Goal: Information Seeking & Learning: Learn about a topic

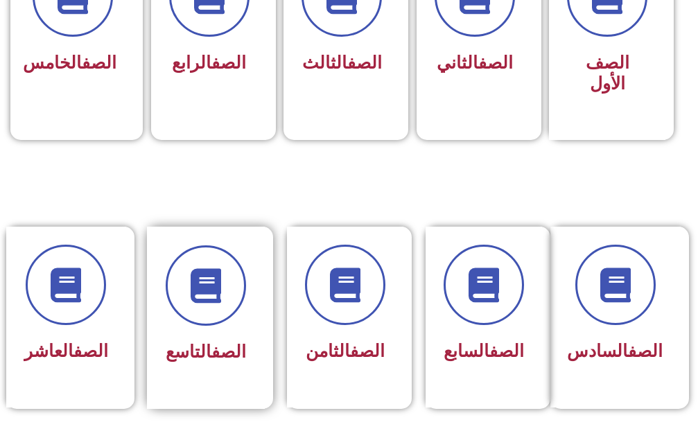
scroll to position [485, 0]
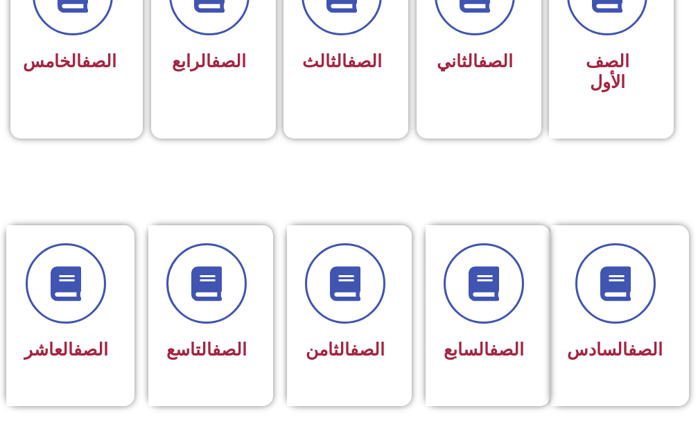
click at [11, 79] on section "الصف الأول الصف الثاني الصف الثالث الصف الرابع الصف الخامس" at bounding box center [349, 29] width 698 height 358
click at [70, 103] on div "الصف الخامس" at bounding box center [72, 28] width 124 height 182
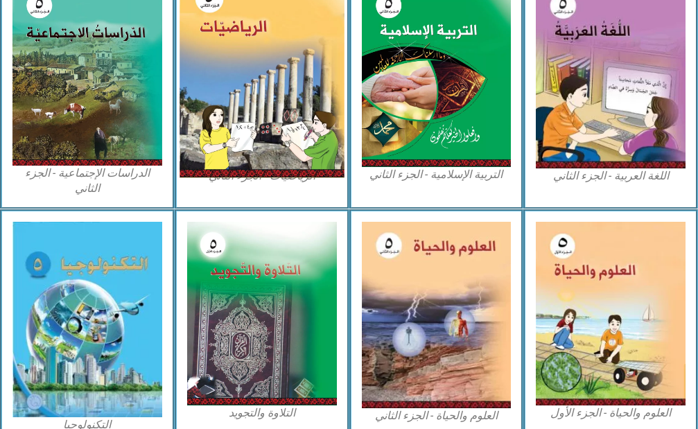
scroll to position [763, 0]
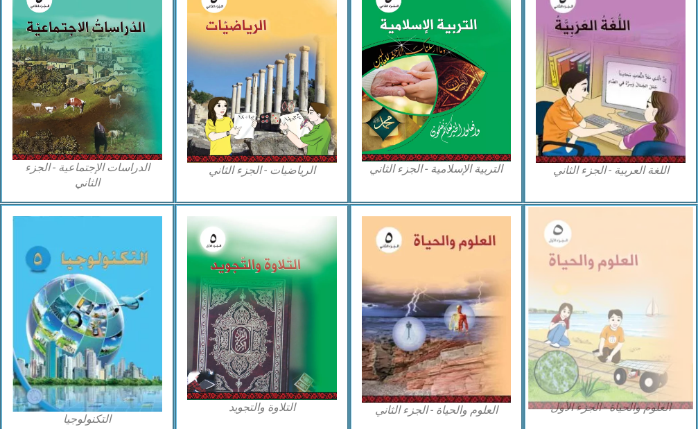
click at [636, 304] on img at bounding box center [610, 308] width 164 height 203
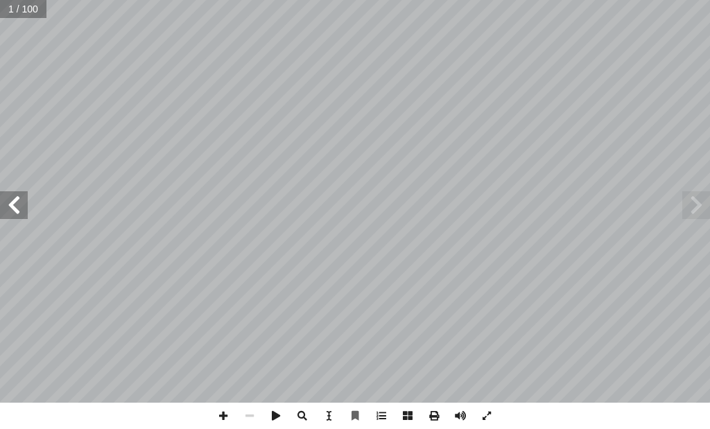
click at [1, 198] on span at bounding box center [14, 205] width 28 height 28
click at [26, 200] on span at bounding box center [14, 205] width 28 height 28
drag, startPoint x: 24, startPoint y: 200, endPoint x: 0, endPoint y: 194, distance: 24.2
click at [20, 199] on span at bounding box center [14, 205] width 28 height 28
click at [0, 193] on span at bounding box center [14, 205] width 28 height 28
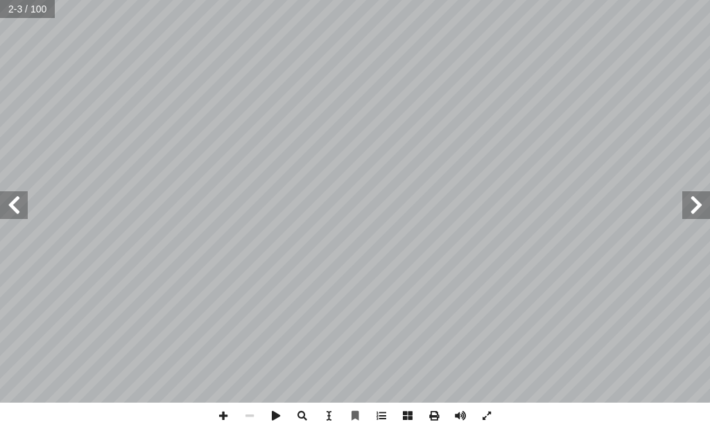
click at [0, 193] on span at bounding box center [14, 205] width 28 height 28
click at [0, 180] on div "العلوم والحياة ليف أ ا ّ فريق الـت ب ّ بو الر أ ا د. مروان ا) ً . جنان البرغوثي…" at bounding box center [355, 201] width 710 height 403
click at [6, 205] on span at bounding box center [14, 205] width 28 height 28
click at [5, 204] on span at bounding box center [14, 205] width 28 height 28
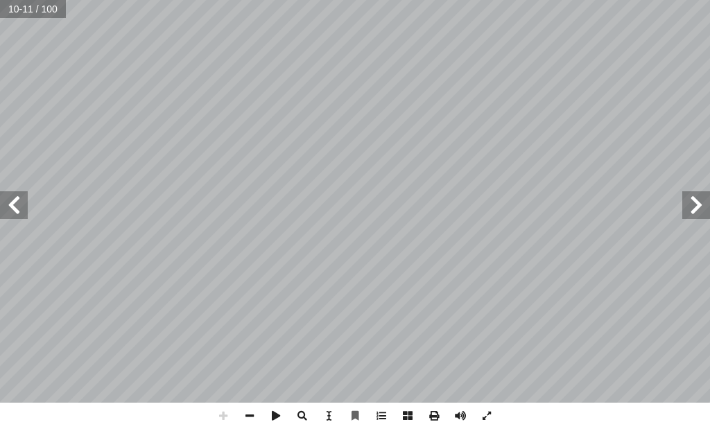
click at [5, 204] on span at bounding box center [14, 205] width 28 height 28
click at [5, 205] on span at bounding box center [14, 205] width 28 height 28
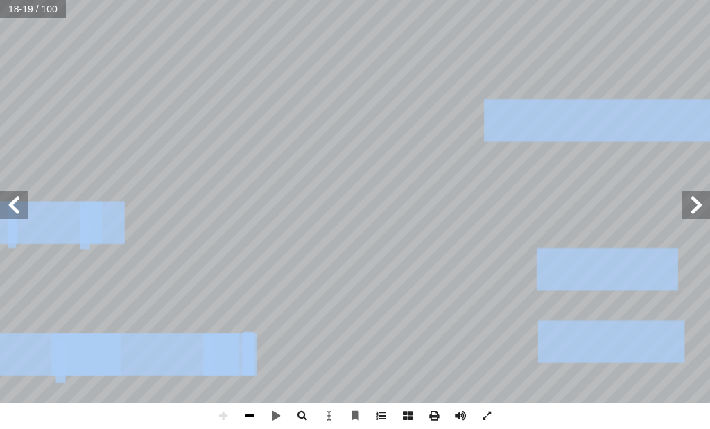
click at [256, 421] on span at bounding box center [249, 416] width 26 height 26
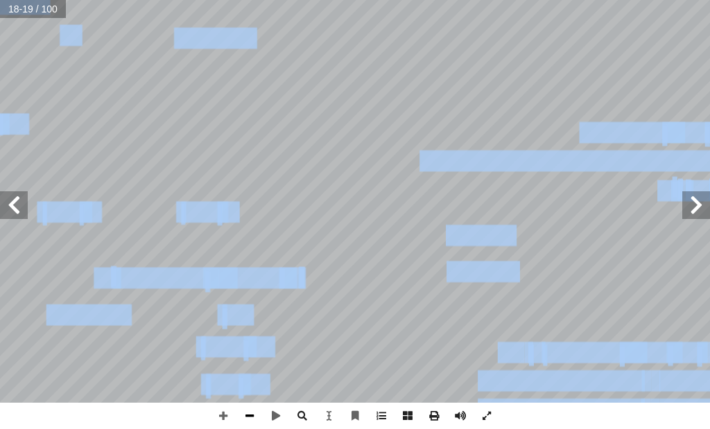
click at [256, 419] on span at bounding box center [249, 416] width 26 height 26
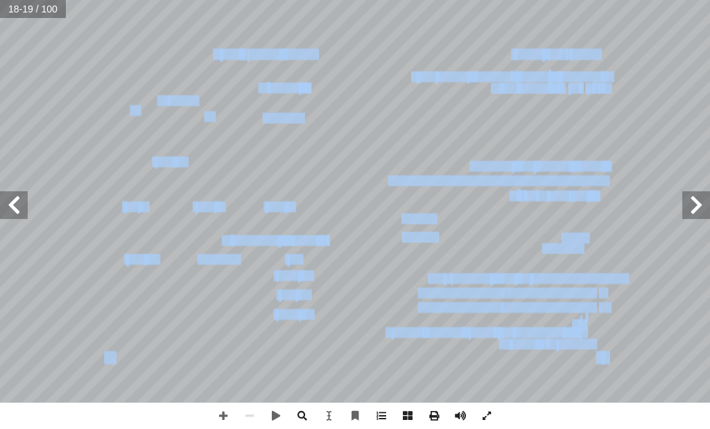
click at [2, 198] on span at bounding box center [14, 205] width 28 height 28
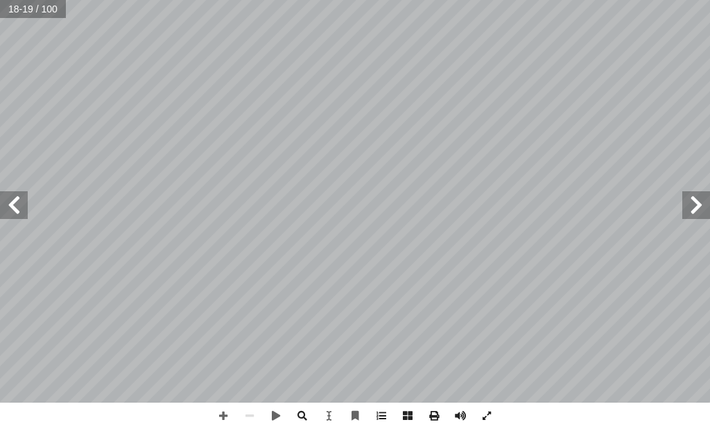
click at [4, 200] on span at bounding box center [14, 205] width 28 height 28
click at [7, 196] on span at bounding box center [14, 205] width 28 height 28
click at [11, 192] on span at bounding box center [14, 205] width 28 height 28
click at [703, 198] on span at bounding box center [696, 205] width 28 height 28
click at [219, 414] on span at bounding box center [223, 416] width 26 height 26
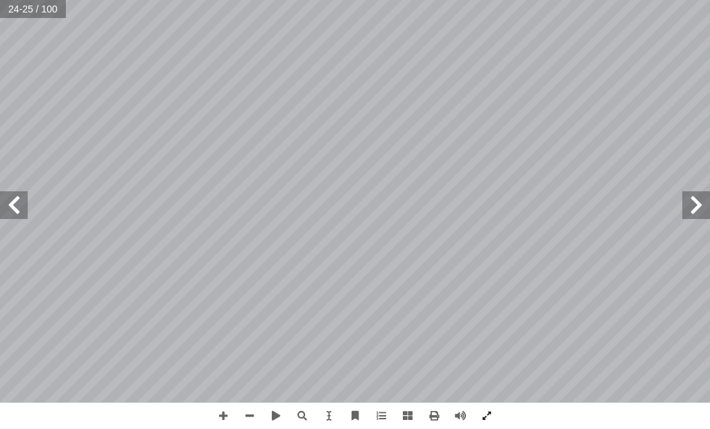
click at [0, 200] on span at bounding box center [14, 205] width 28 height 28
click at [1, 203] on span at bounding box center [14, 205] width 28 height 28
click at [14, 212] on span at bounding box center [14, 205] width 28 height 28
click at [228, 411] on span at bounding box center [223, 416] width 26 height 26
click at [18, 211] on span at bounding box center [14, 205] width 28 height 28
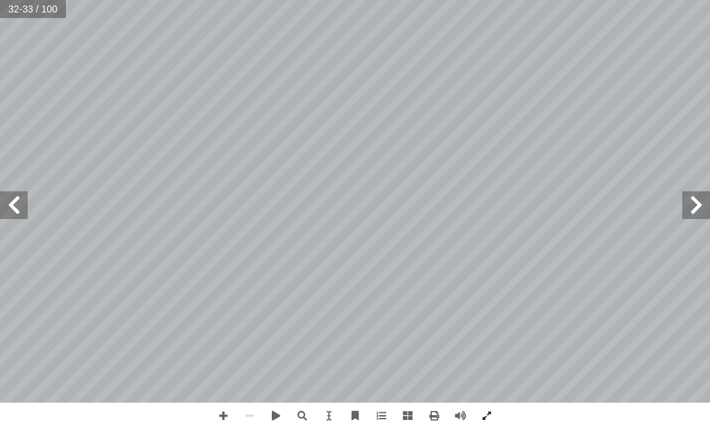
click at [694, 207] on span at bounding box center [696, 205] width 28 height 28
click at [19, 216] on span at bounding box center [14, 205] width 28 height 28
click at [218, 414] on span at bounding box center [223, 416] width 26 height 26
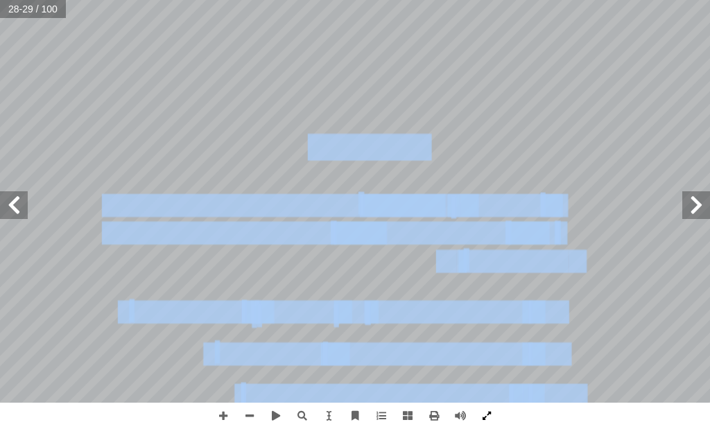
click at [497, 406] on div "24 ــانـيــة ّ الـــوحــدة الــث ة َّ الماد ُ خصائص ورة؟ ّ وجه الشبه والاختلاف …" at bounding box center [355, 214] width 710 height 429
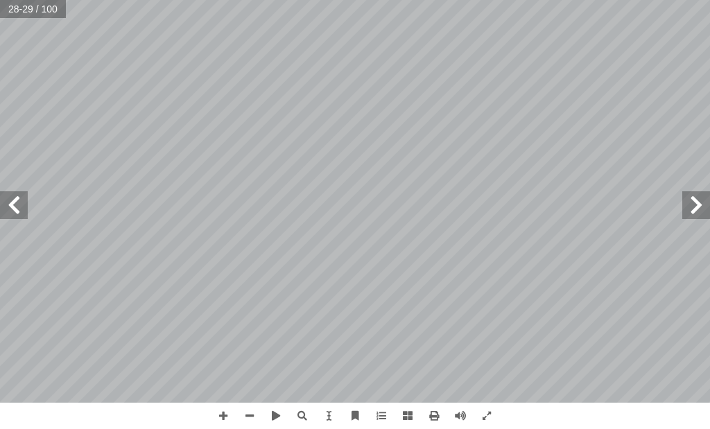
click at [569, 94] on html "الصفحة الرئيسية الصف الأول الصف الثاني الصف الثالث الصف الرابع الصف الخامس الصف…" at bounding box center [355, 47] width 710 height 94
drag, startPoint x: 229, startPoint y: 403, endPoint x: 237, endPoint y: 412, distance: 12.3
click at [237, 410] on div at bounding box center [355, 416] width 290 height 26
click at [243, 415] on span at bounding box center [249, 416] width 26 height 26
drag, startPoint x: 23, startPoint y: 200, endPoint x: 13, endPoint y: 196, distance: 10.3
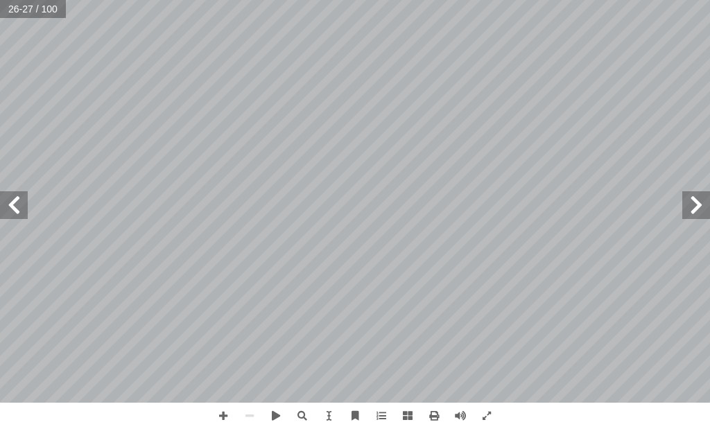
click at [21, 199] on span at bounding box center [14, 205] width 28 height 28
click at [219, 404] on span at bounding box center [223, 416] width 26 height 26
click at [319, 94] on html "الصفحة الرئيسية الصف الأول الصف الثاني الصف الثالث الصف الرابع الصف الخامس الصف…" at bounding box center [355, 47] width 710 height 94
click at [250, 416] on span at bounding box center [249, 416] width 26 height 26
click at [696, 203] on span at bounding box center [696, 205] width 28 height 28
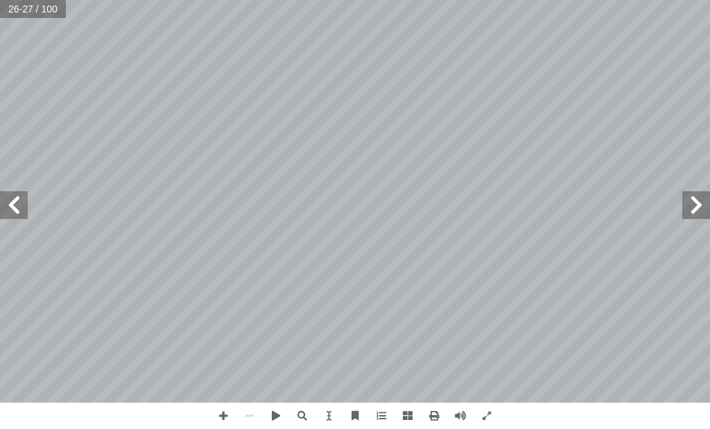
click at [696, 203] on span at bounding box center [696, 205] width 28 height 28
click at [15, 209] on span at bounding box center [14, 205] width 28 height 28
click at [221, 409] on span at bounding box center [223, 416] width 26 height 26
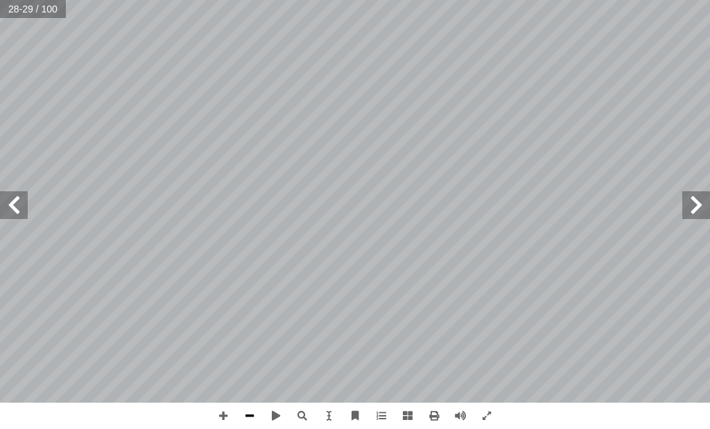
click at [246, 414] on span at bounding box center [249, 416] width 26 height 26
click at [224, 414] on span at bounding box center [223, 416] width 26 height 26
